Goal: Information Seeking & Learning: Learn about a topic

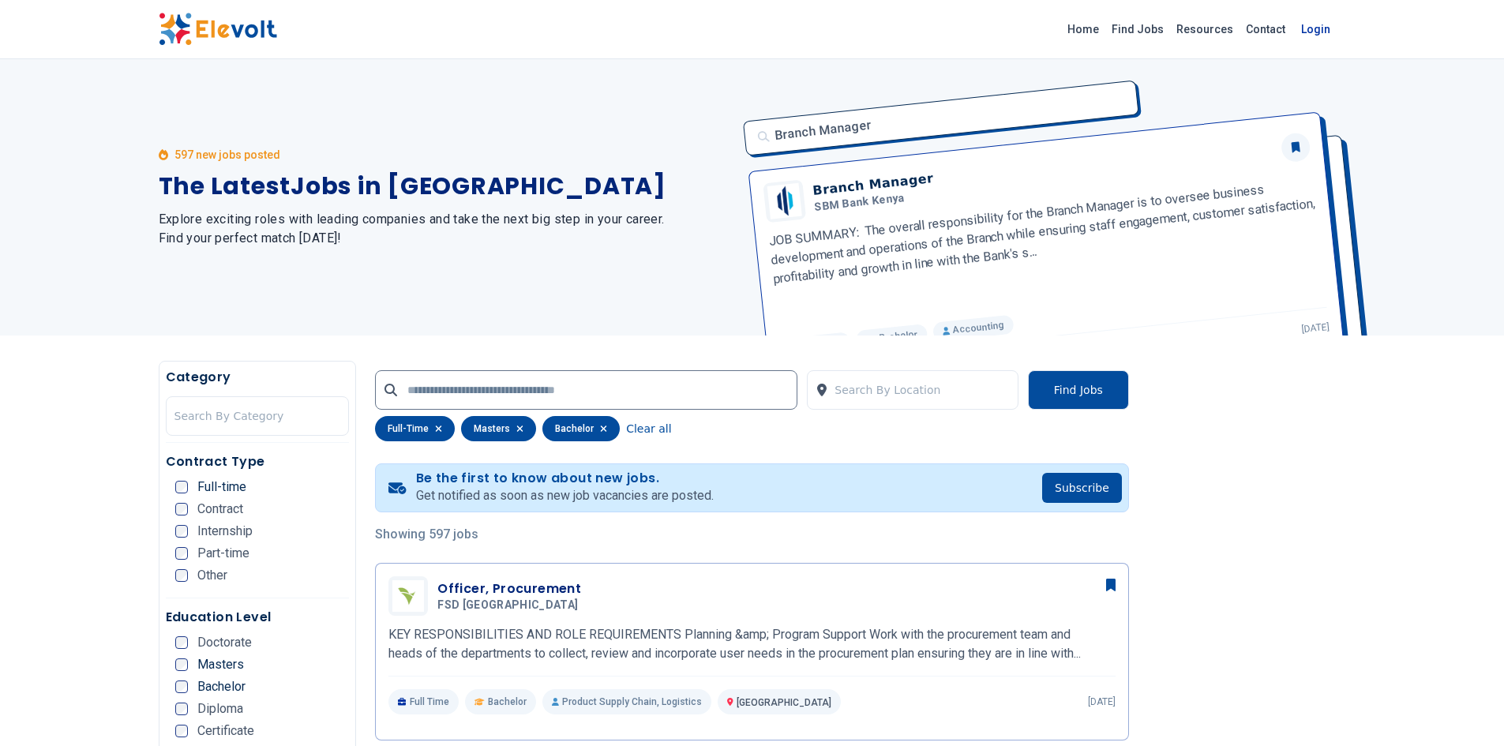
click at [1315, 30] on link "Login" at bounding box center [1316, 29] width 48 height 32
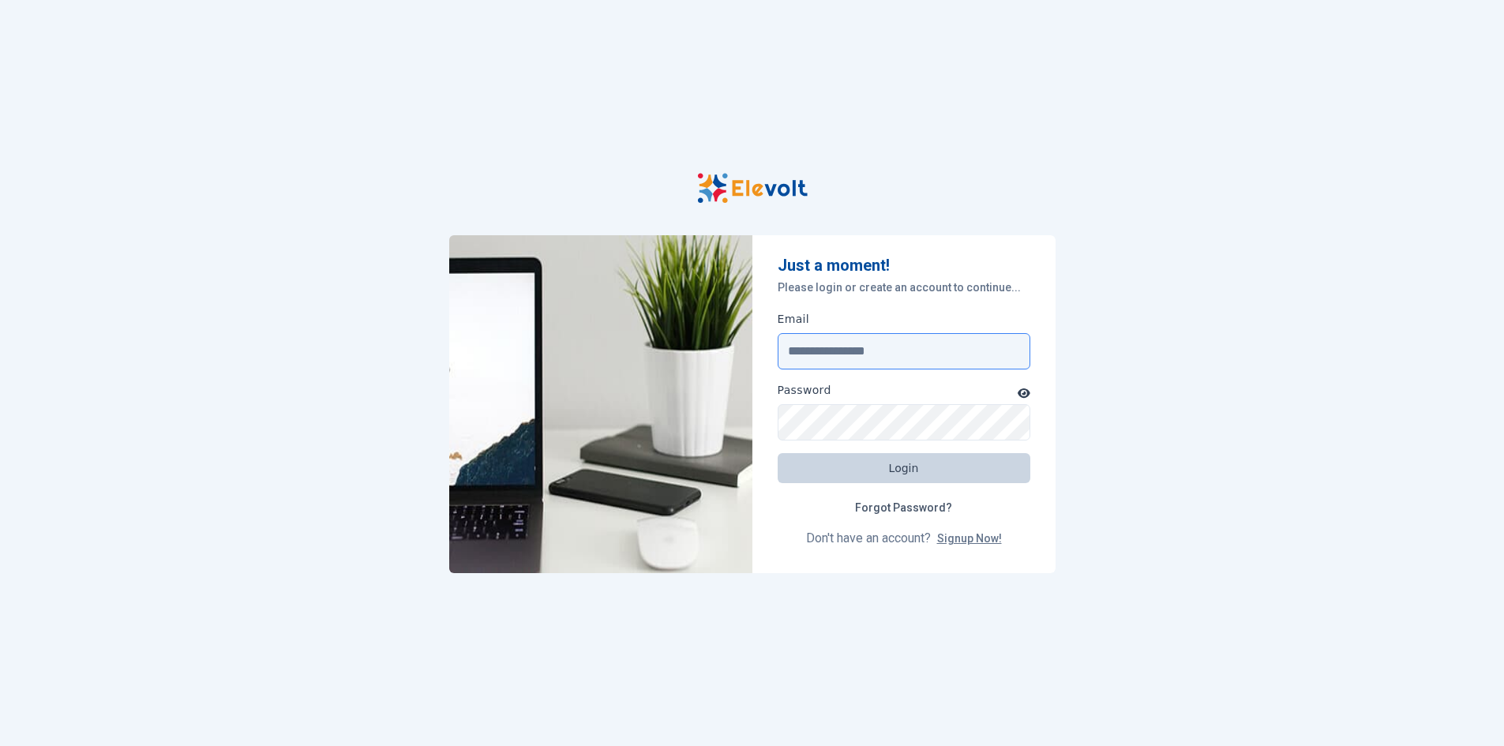
type input "**********"
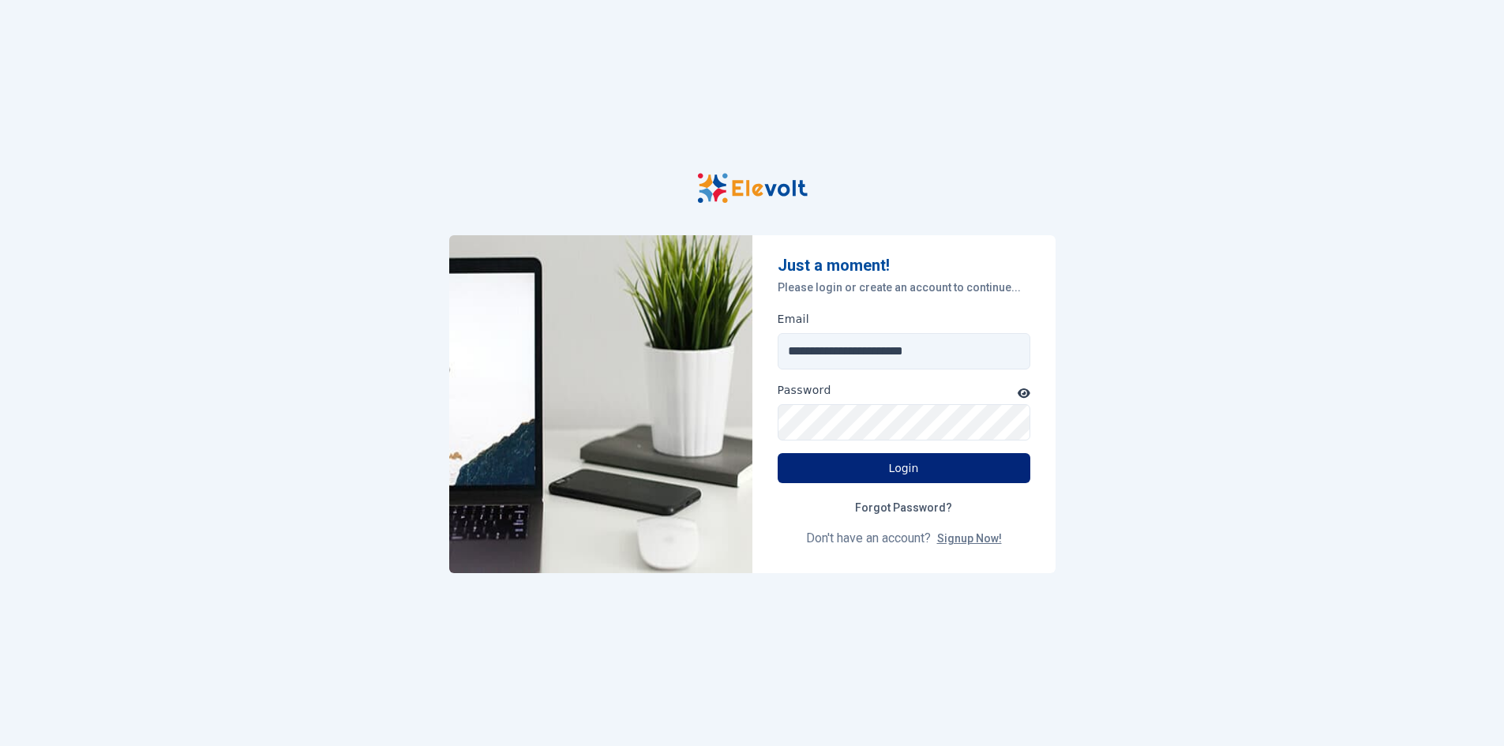
click at [914, 470] on button "Login" at bounding box center [904, 468] width 253 height 30
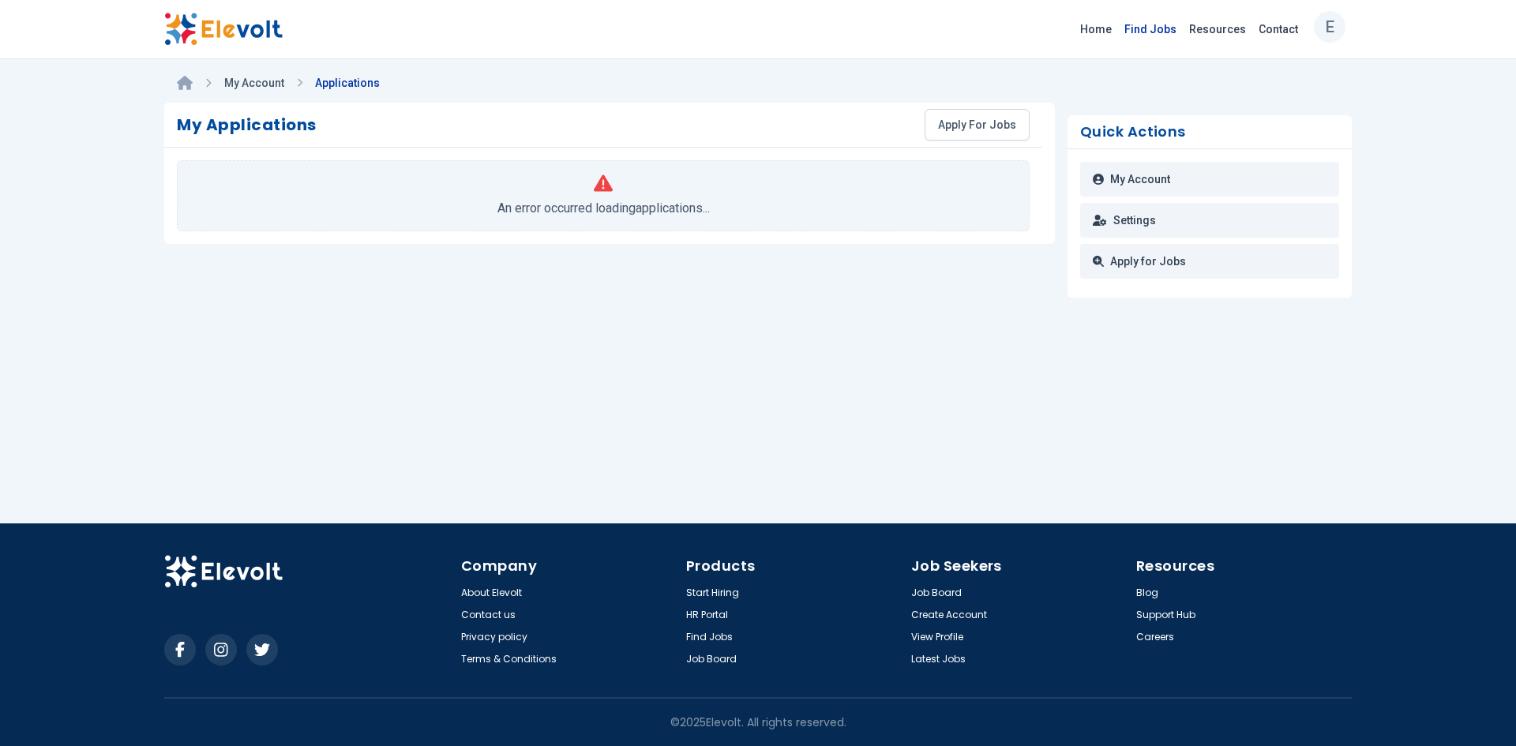
click at [1141, 39] on link "Find Jobs" at bounding box center [1150, 29] width 65 height 25
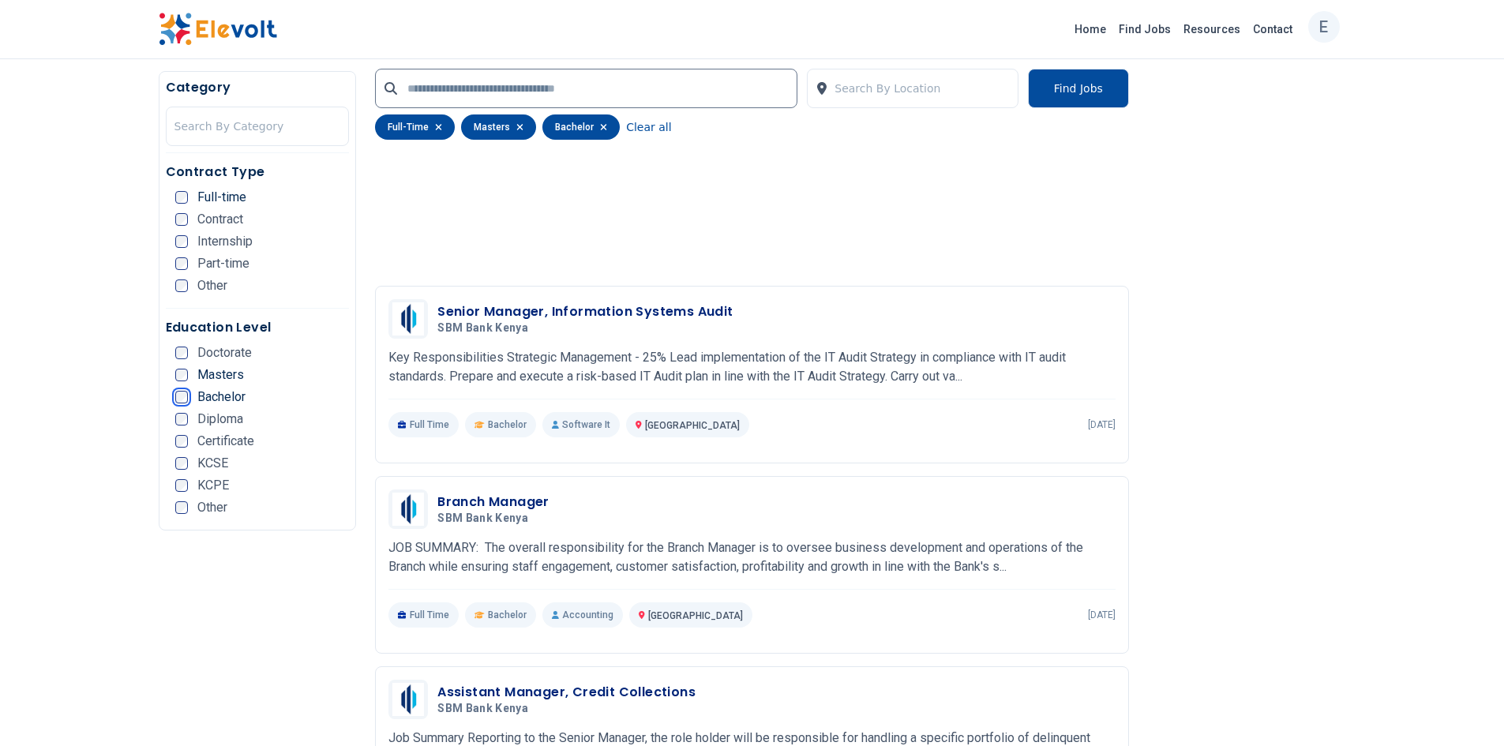
scroll to position [1385, 0]
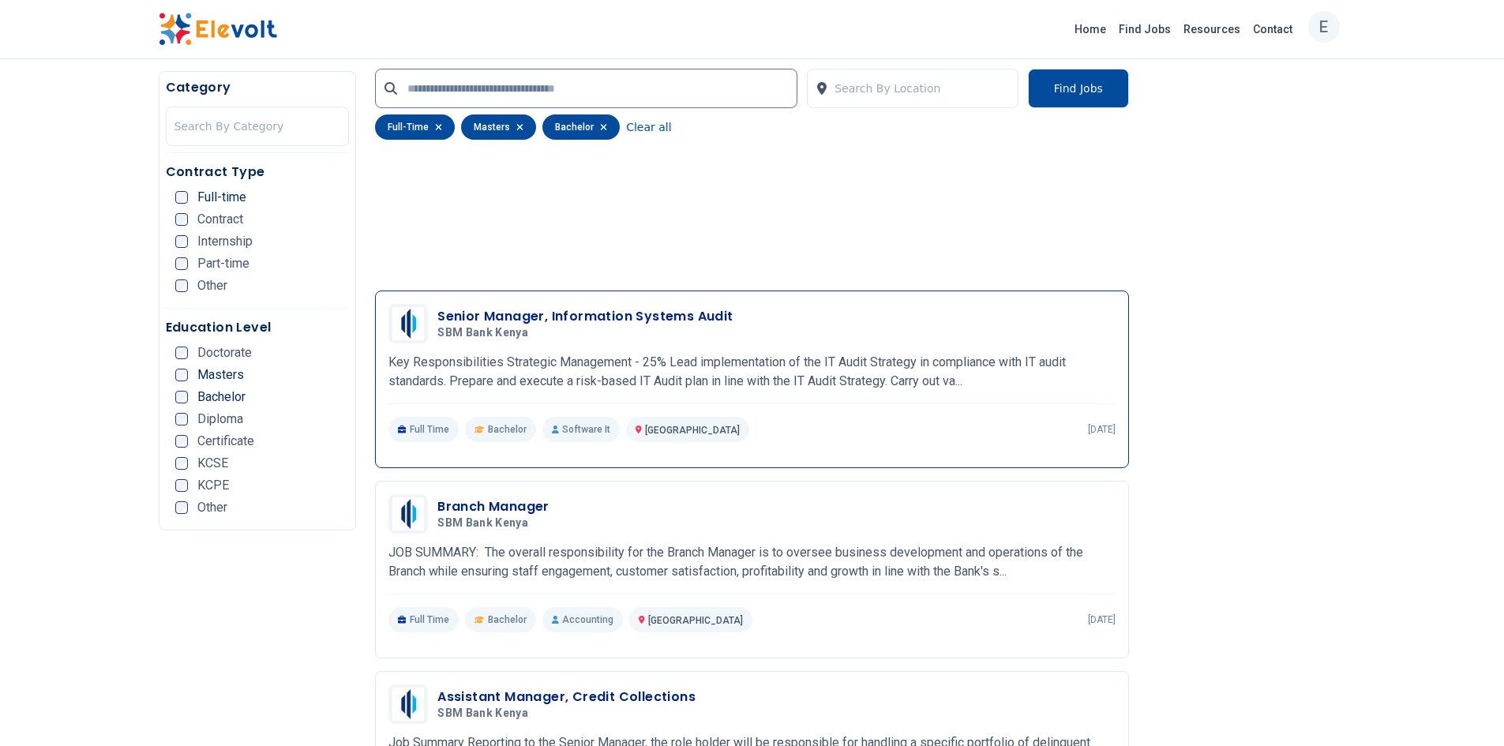
click at [599, 316] on h3 "Senior Manager, Information Systems Audit" at bounding box center [584, 316] width 295 height 19
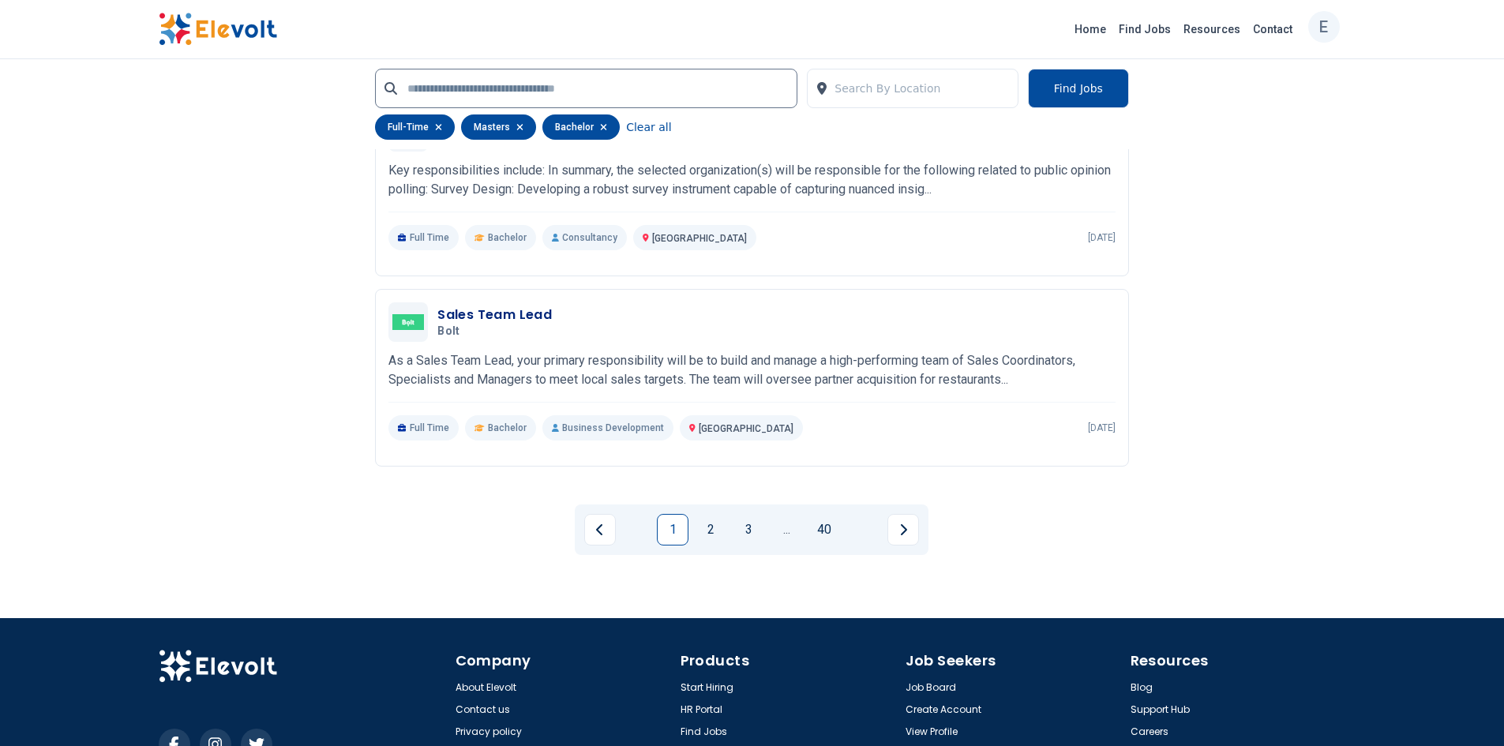
scroll to position [3225, 0]
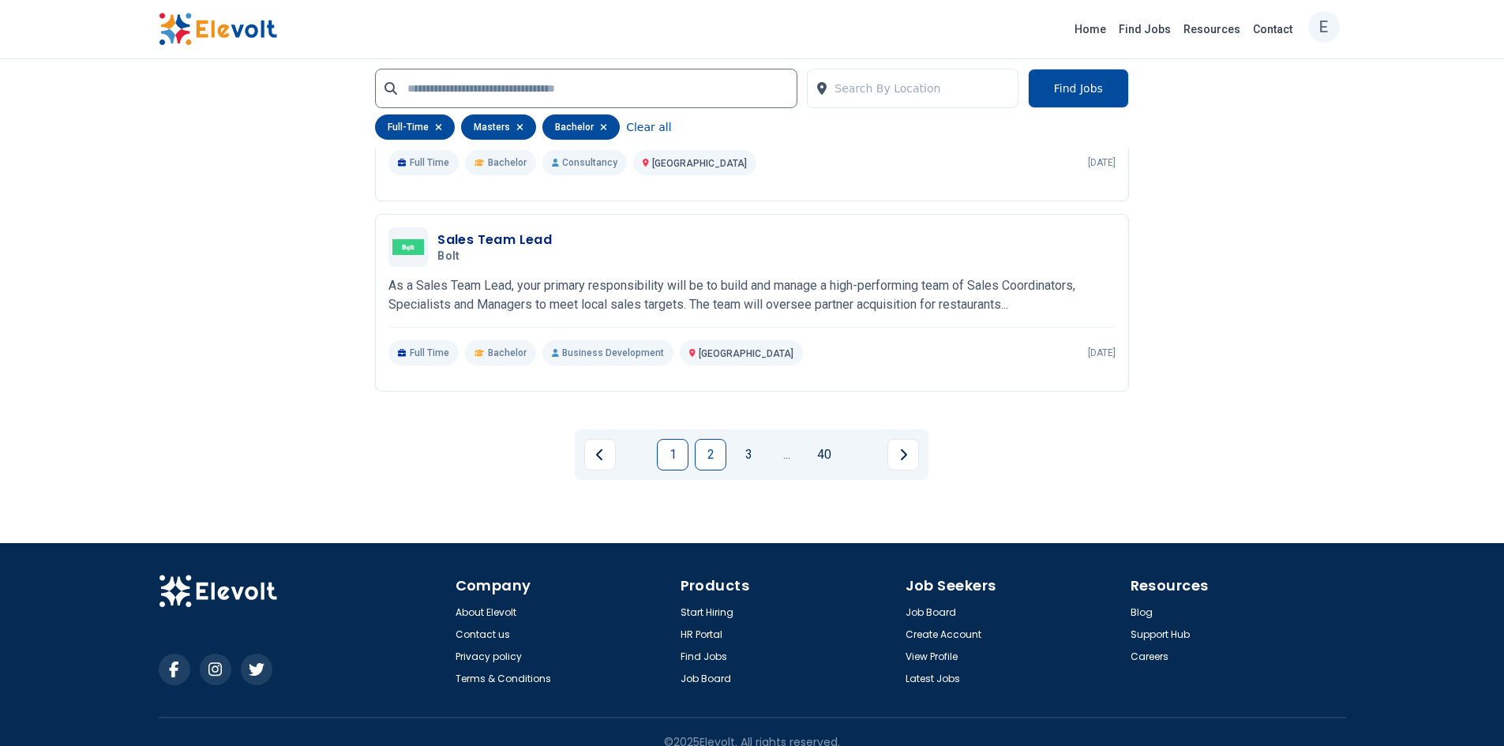
click at [707, 458] on link "2" at bounding box center [711, 455] width 32 height 32
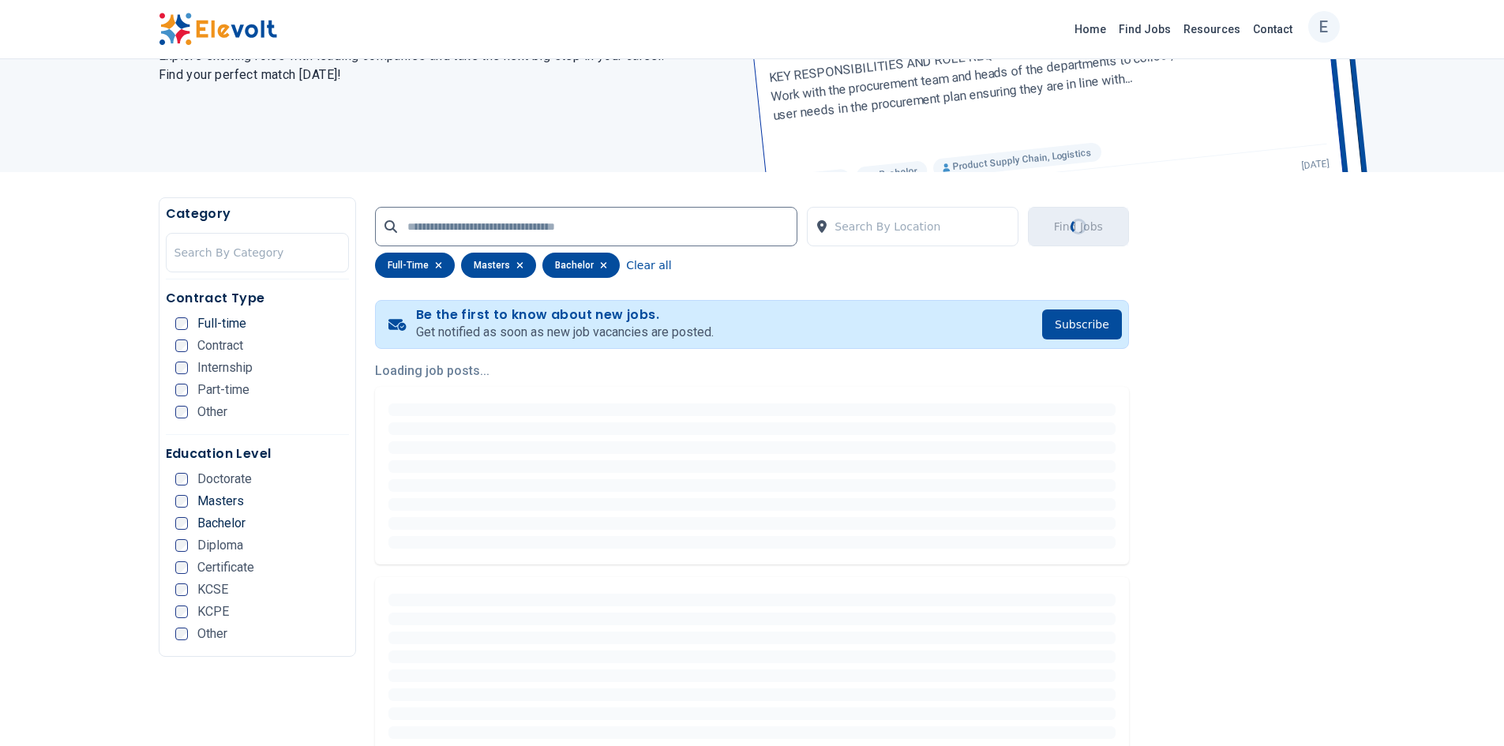
scroll to position [0, 0]
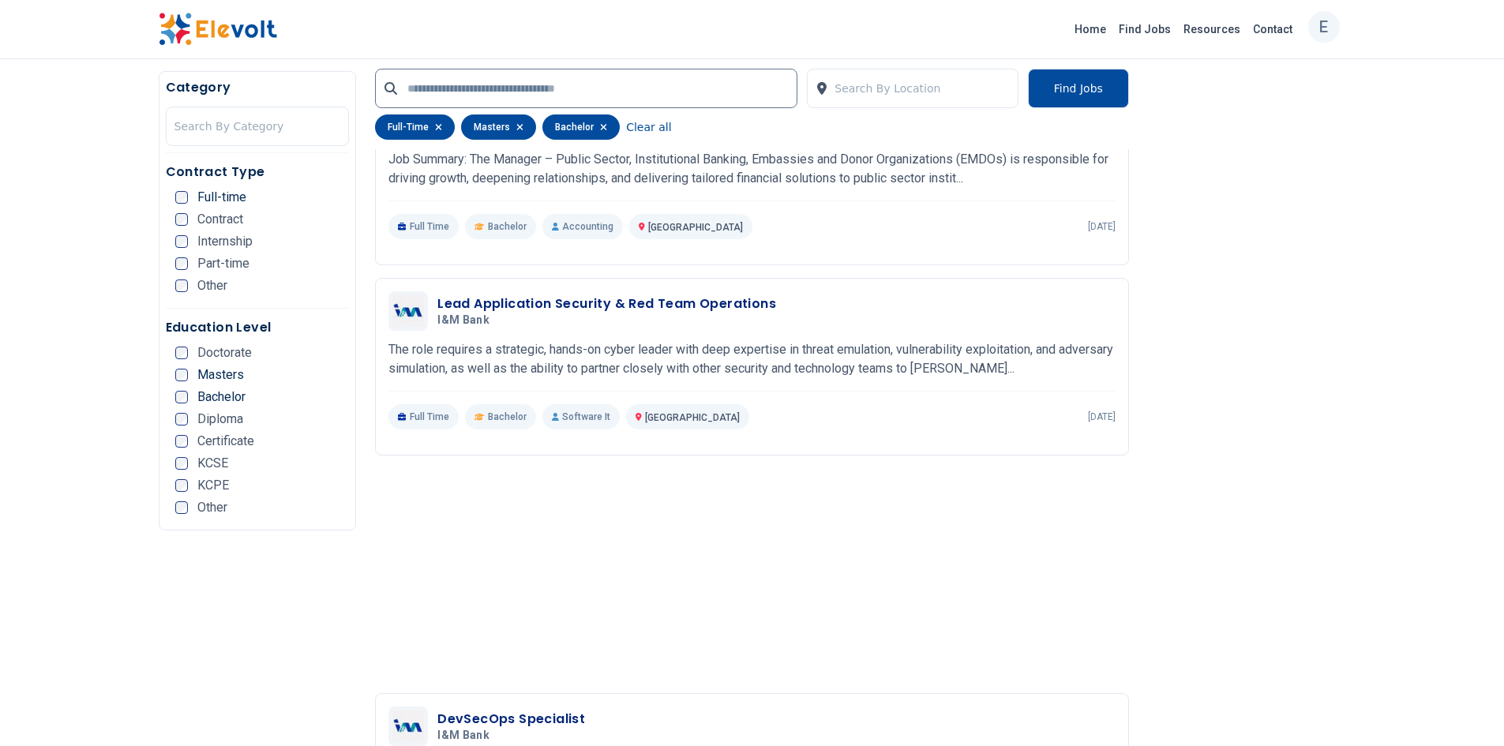
scroll to position [1983, 0]
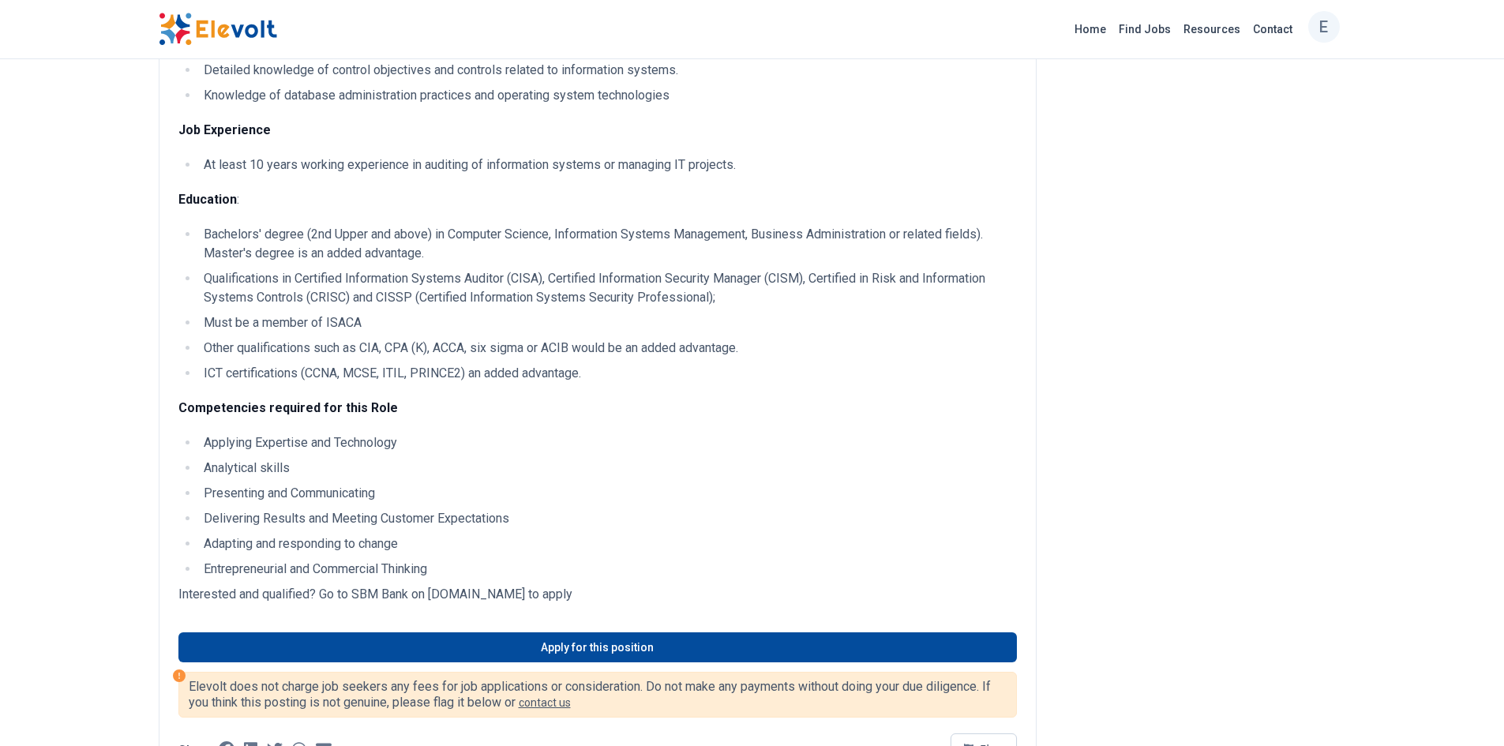
scroll to position [1220, 0]
